Goal: Navigation & Orientation: Find specific page/section

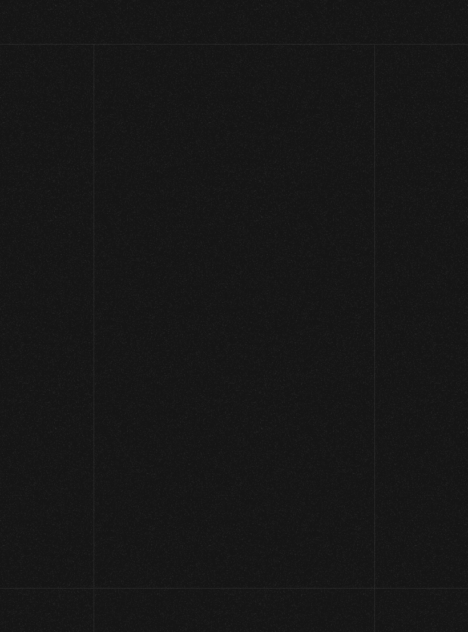
scroll to position [-2, 0]
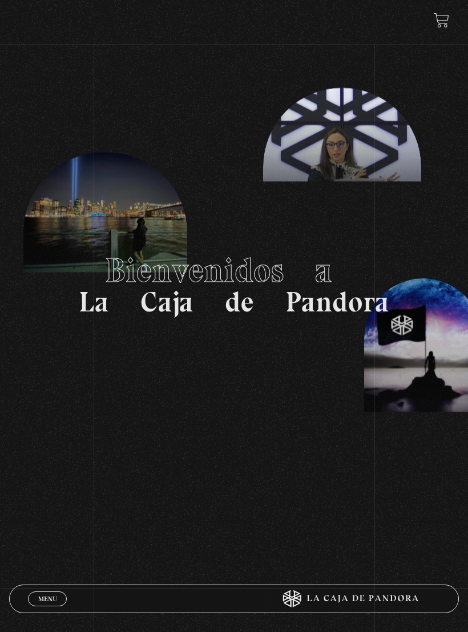
click at [322, 308] on h1 "Bienvenidos a La Caja de Pandora" at bounding box center [234, 284] width 311 height 63
click at [48, 597] on span "Menu" at bounding box center [47, 598] width 19 height 7
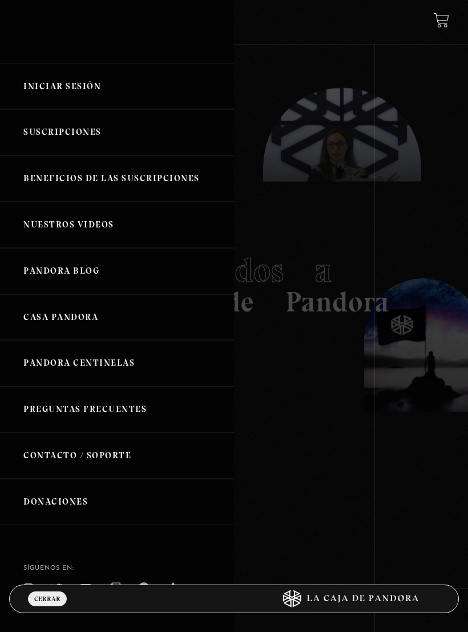
click at [73, 82] on link "Iniciar Sesión" at bounding box center [117, 86] width 234 height 46
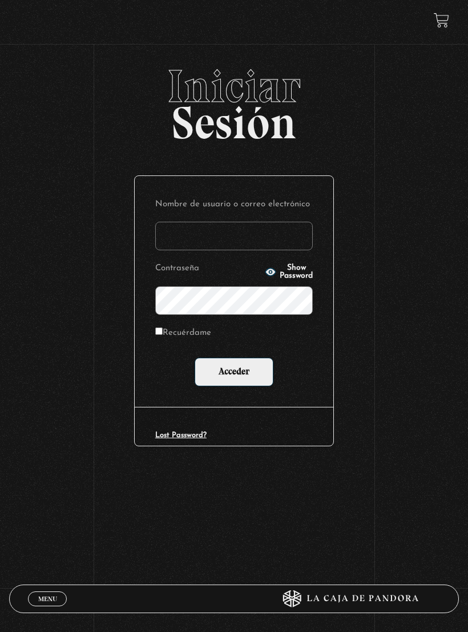
type input "le.ga.mo27@gmail.com"
click at [234, 372] on input "Acceder" at bounding box center [234, 372] width 79 height 29
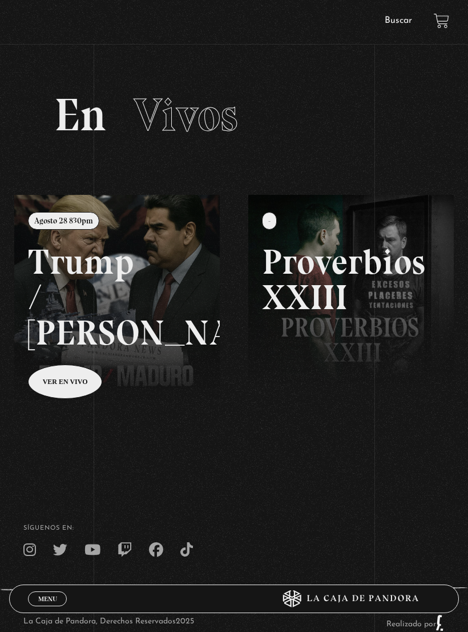
click at [50, 600] on span "Menu" at bounding box center [47, 598] width 19 height 7
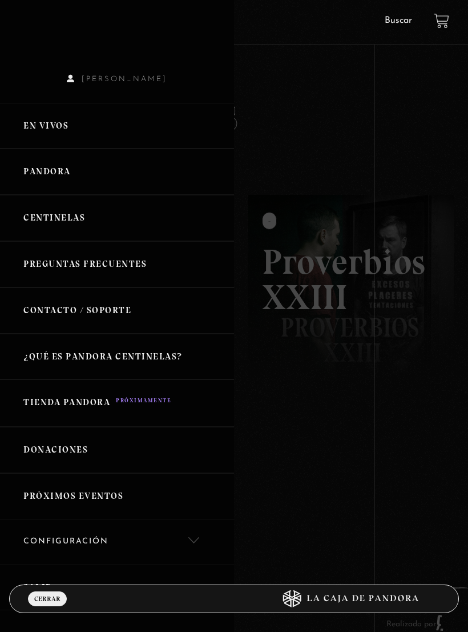
click at [70, 215] on link "Centinelas" at bounding box center [117, 218] width 234 height 46
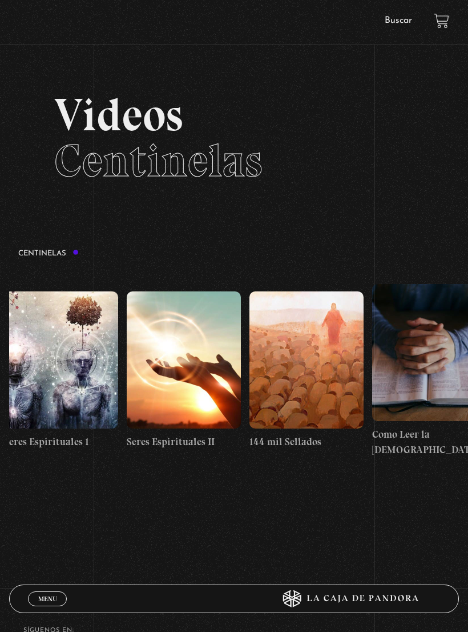
click at [49, 595] on span "Menu" at bounding box center [47, 598] width 19 height 7
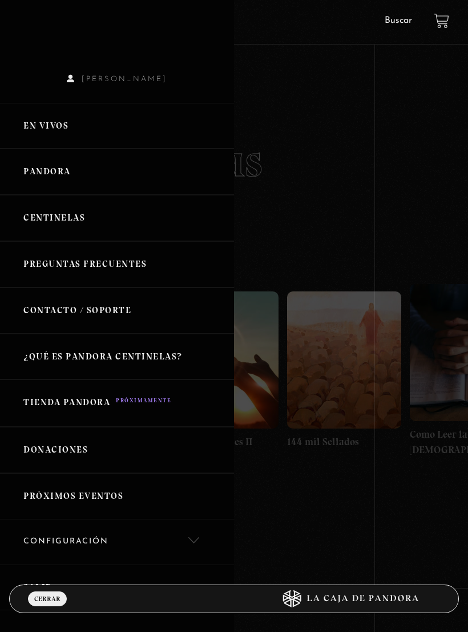
scroll to position [0, 11265]
click at [73, 214] on link "Centinelas" at bounding box center [117, 218] width 234 height 46
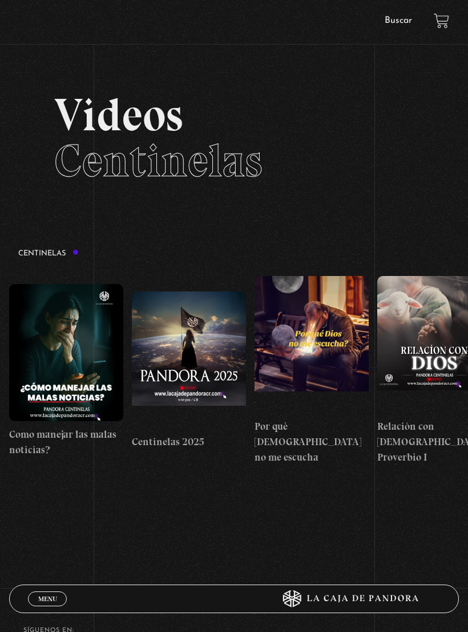
click at [51, 592] on link "Menu Cerrar" at bounding box center [47, 598] width 39 height 15
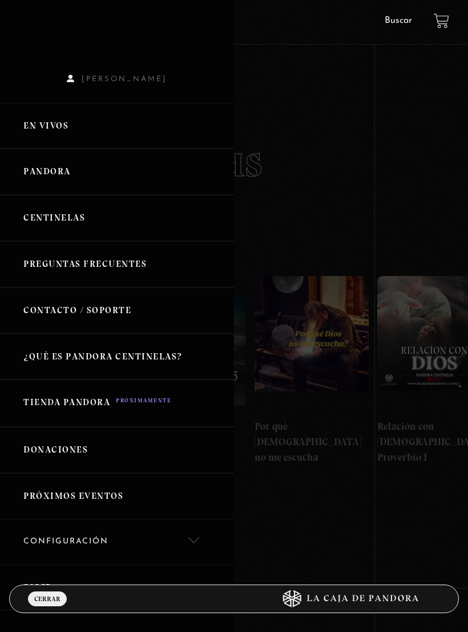
click at [61, 171] on link "Pandora" at bounding box center [117, 172] width 234 height 46
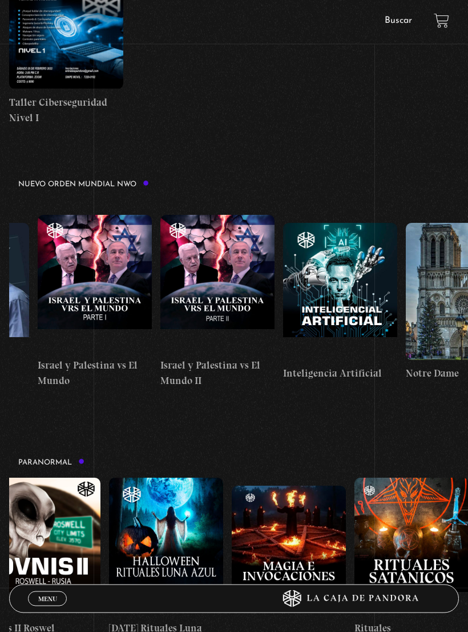
scroll to position [900, 0]
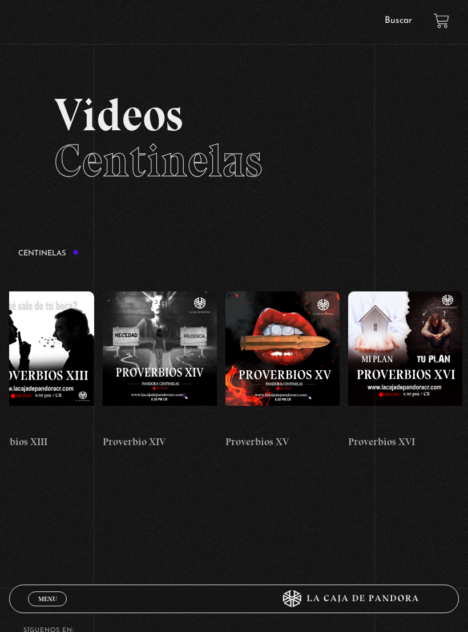
scroll to position [0, 1870]
